Goal: Information Seeking & Learning: Learn about a topic

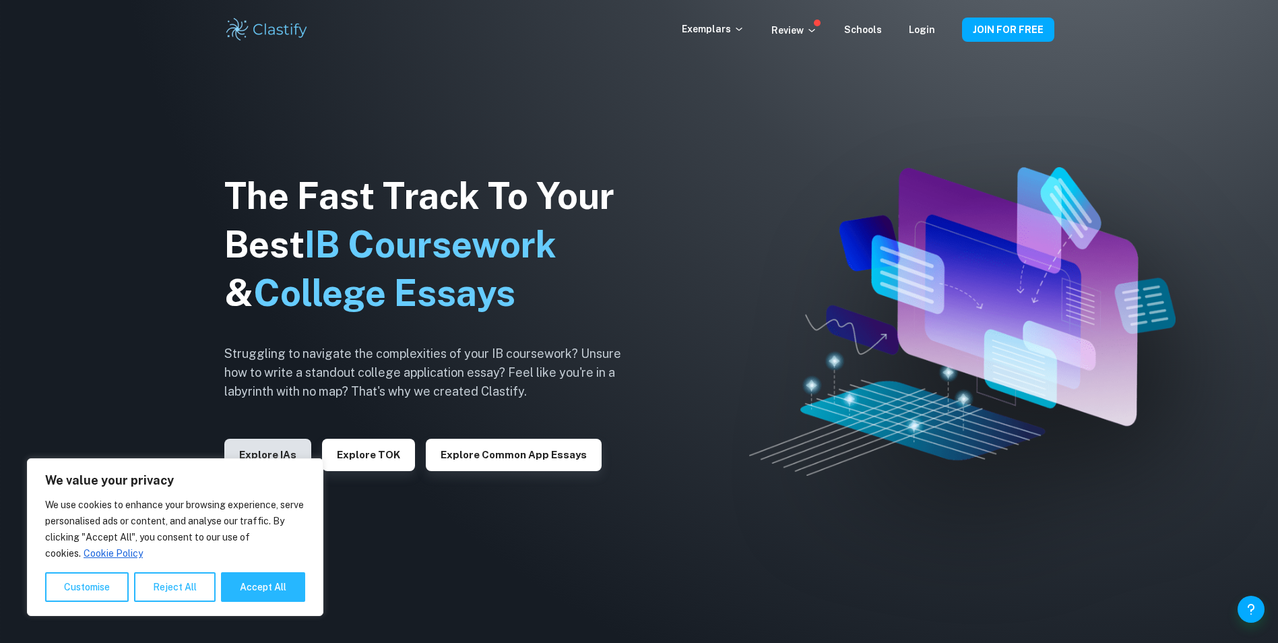
click at [278, 449] on button "Explore IAs" at bounding box center [267, 455] width 87 height 32
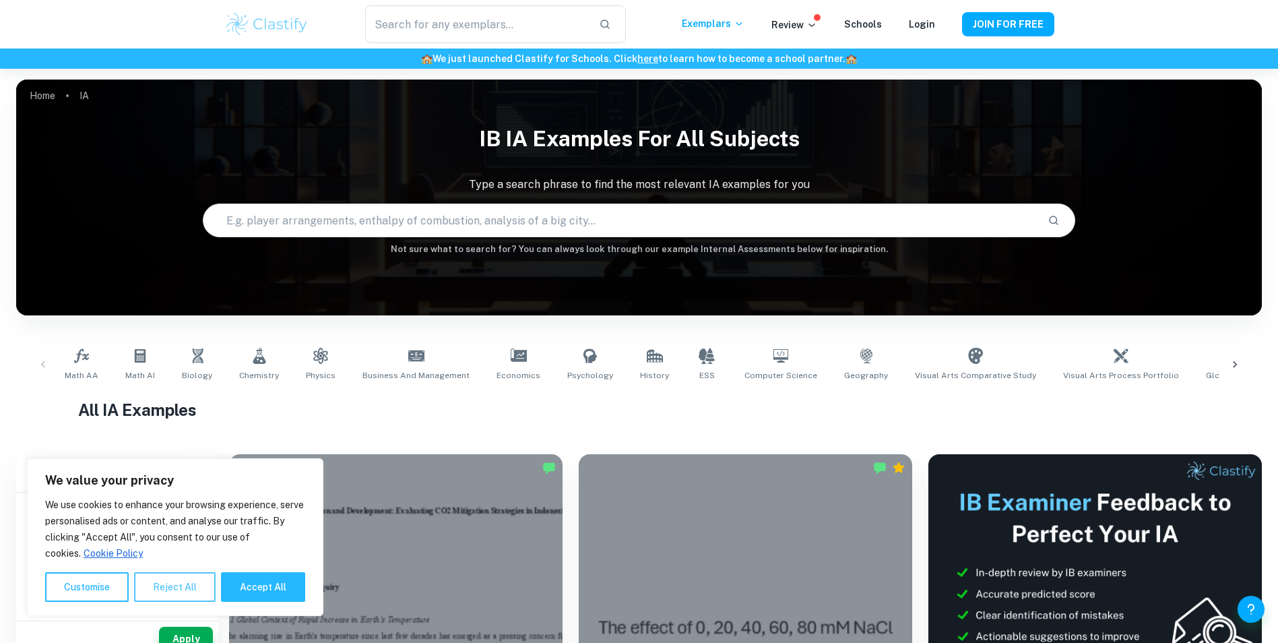
click at [166, 594] on button "Reject All" at bounding box center [175, 587] width 82 height 30
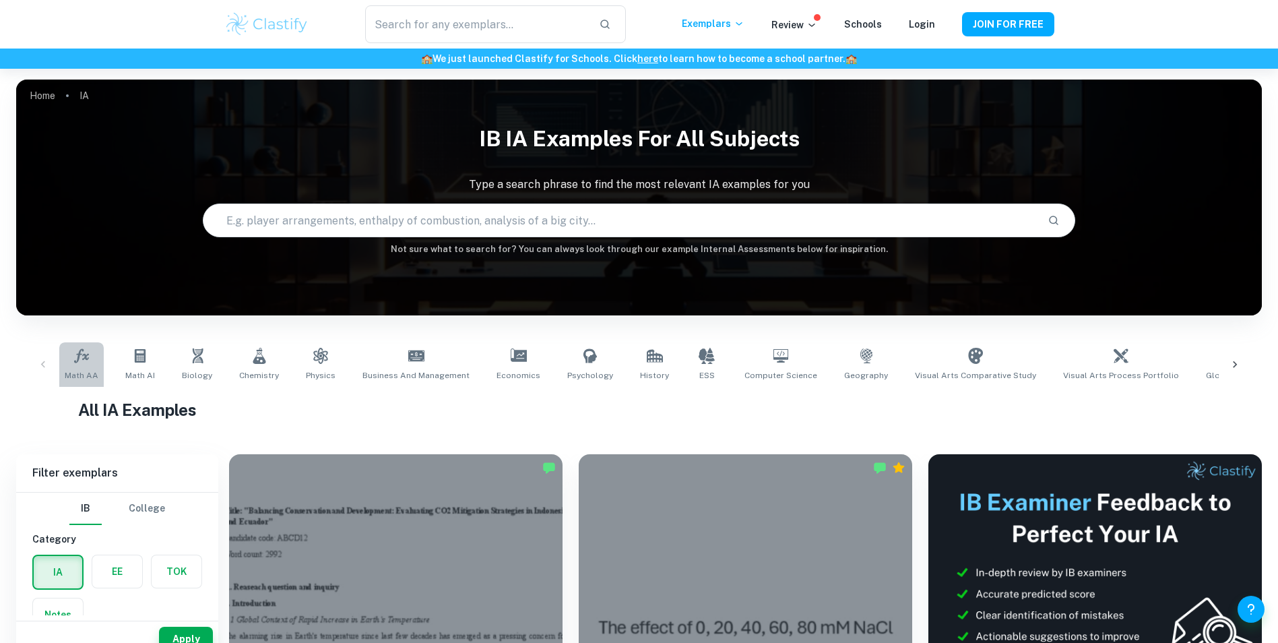
click at [77, 360] on icon at bounding box center [81, 355] width 15 height 14
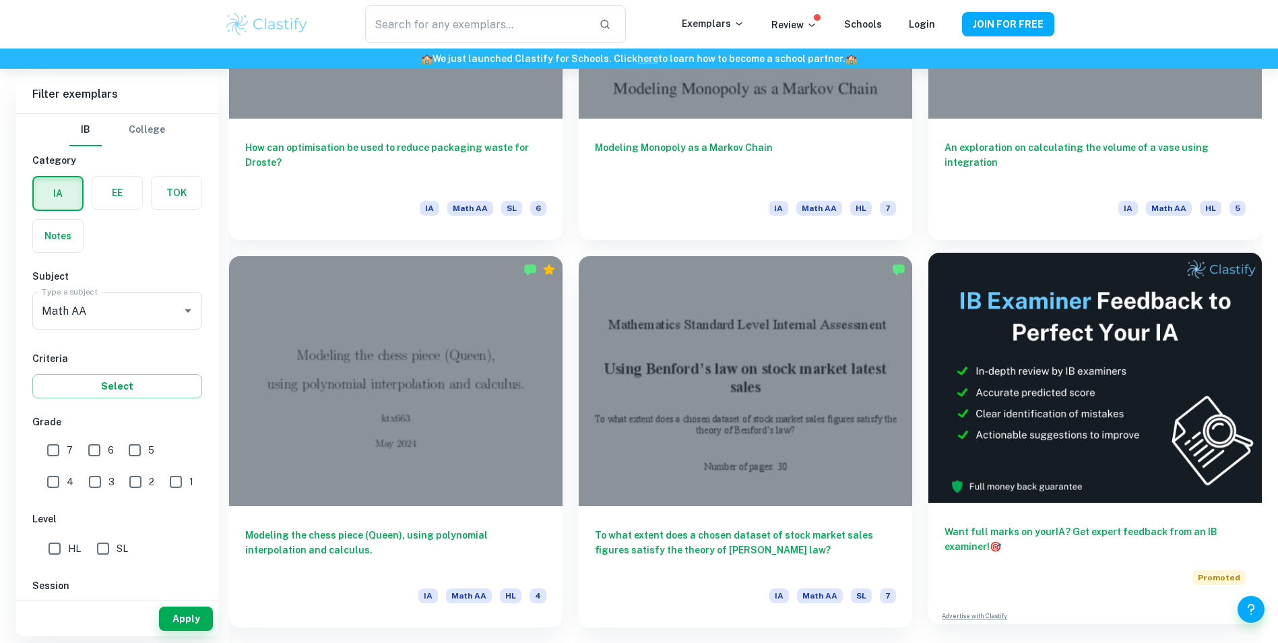
scroll to position [6400, 0]
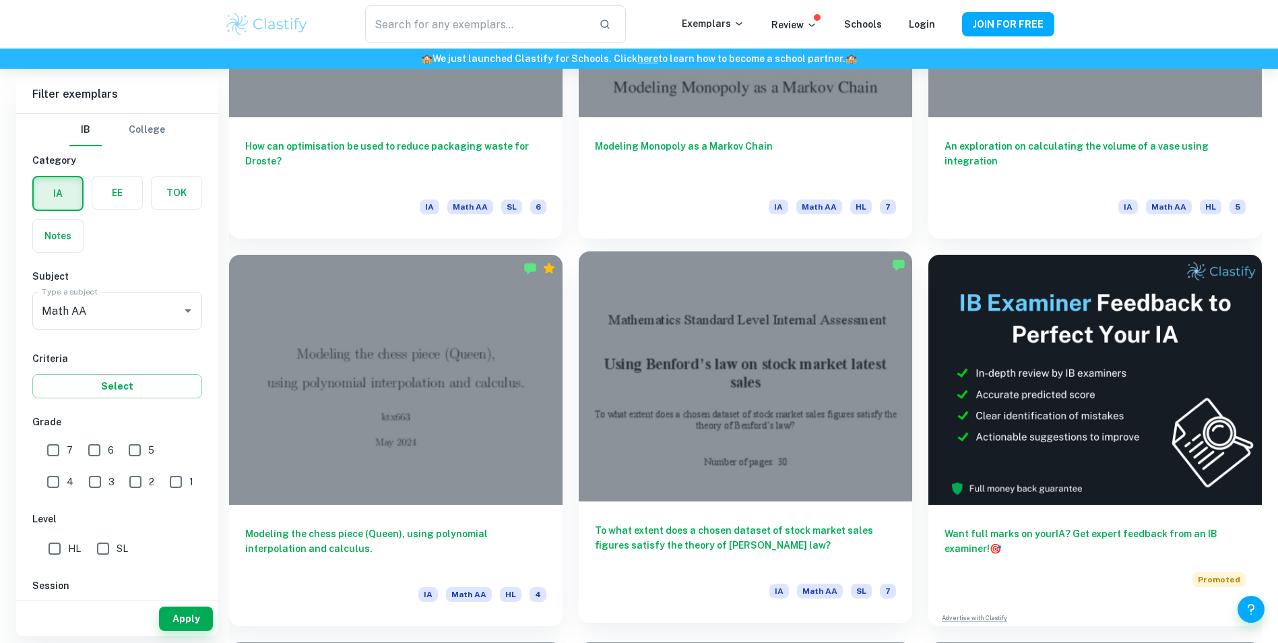
click at [749, 540] on h6 "To what extent does a chosen dataset of stock market sales figures satisfy the …" at bounding box center [745, 545] width 301 height 44
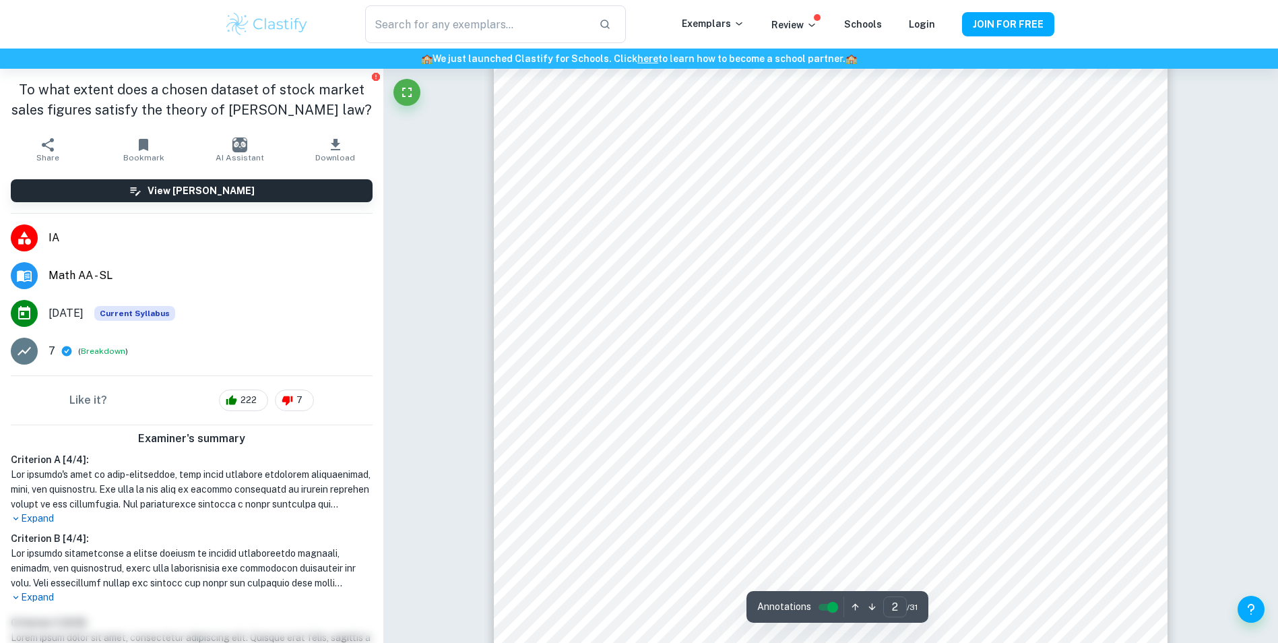
scroll to position [1280, 0]
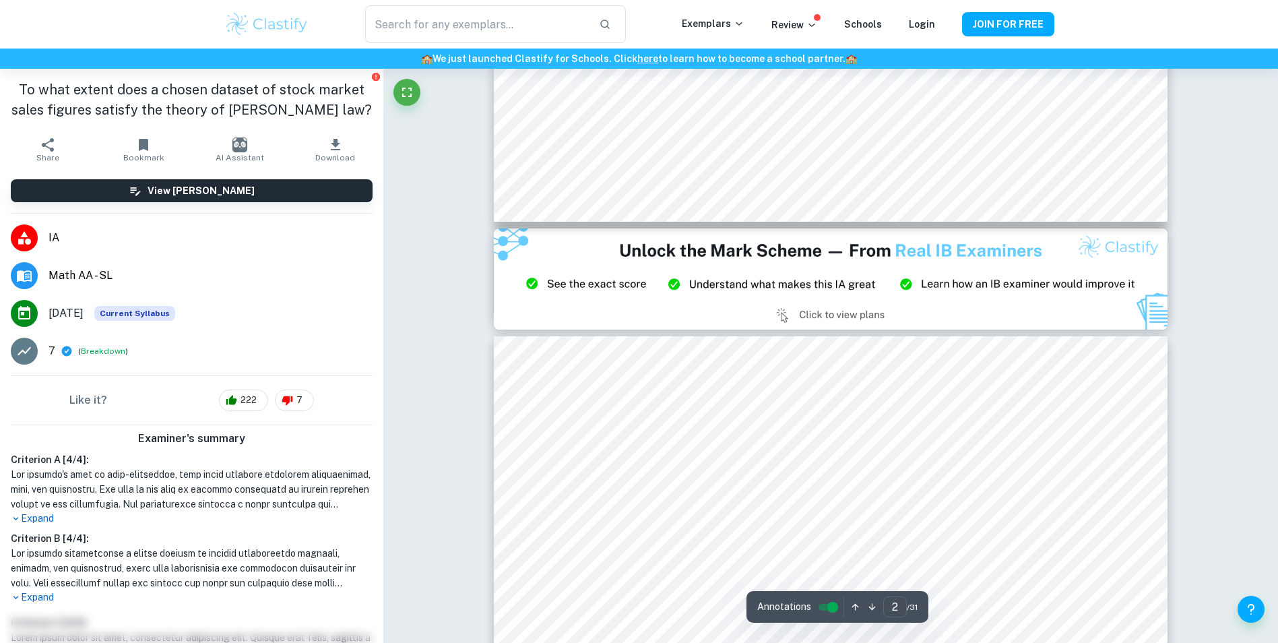
type input "3"
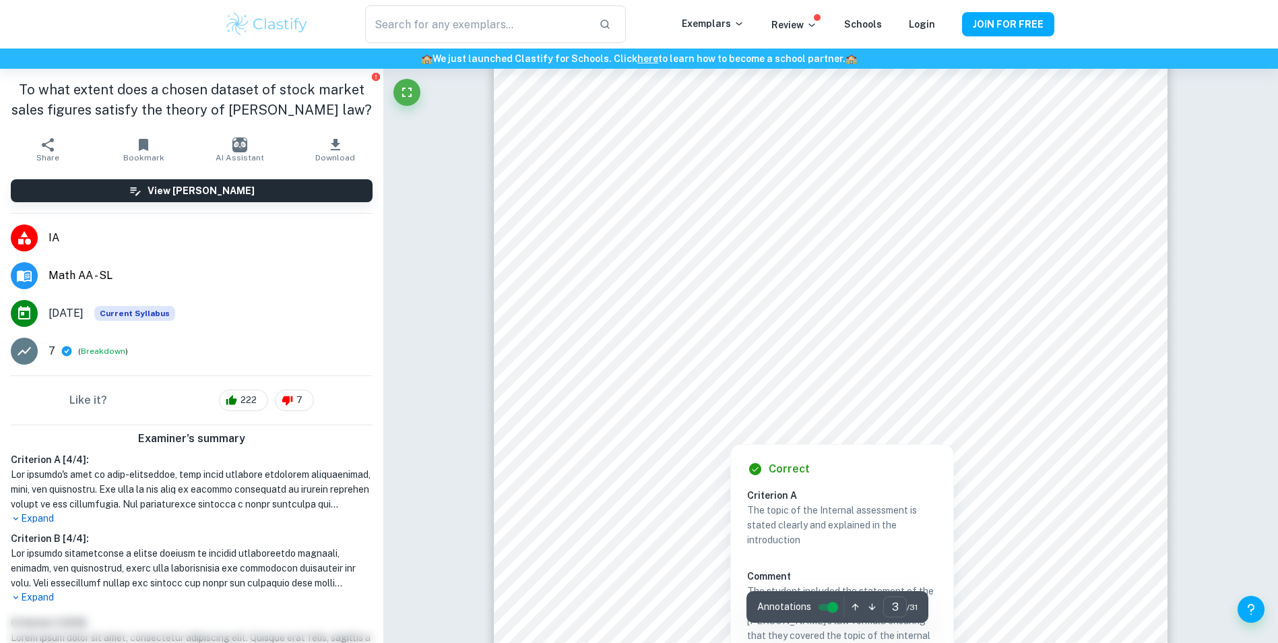
scroll to position [2425, 0]
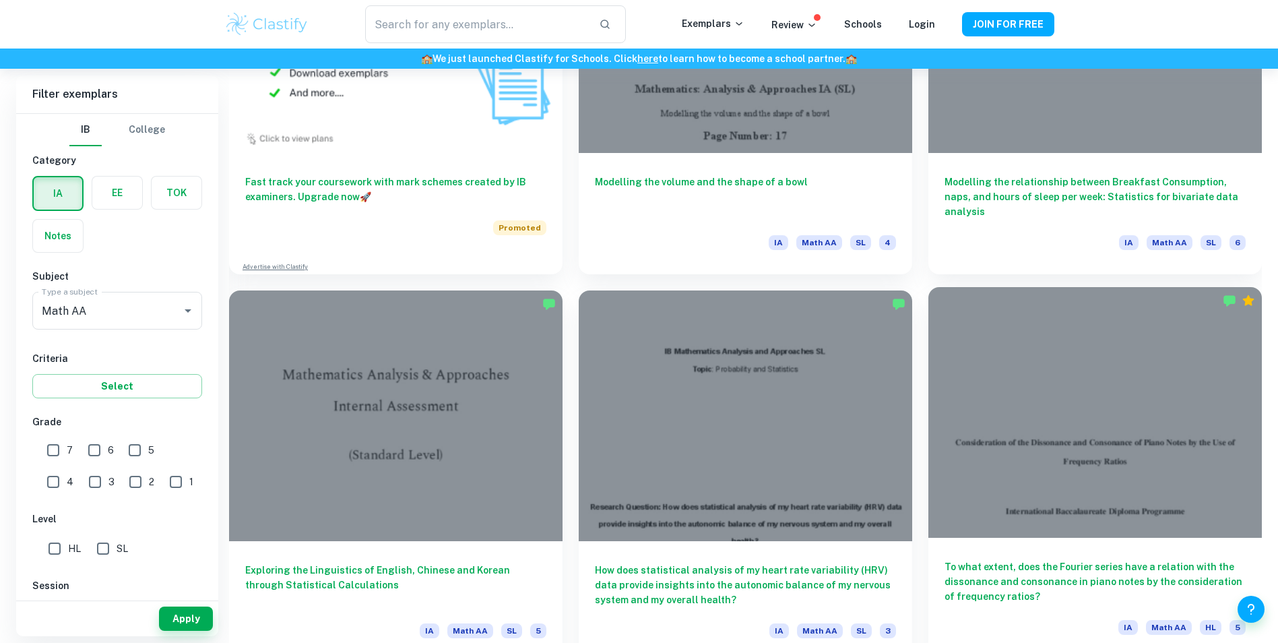
scroll to position [7533, 0]
